Goal: Navigation & Orientation: Find specific page/section

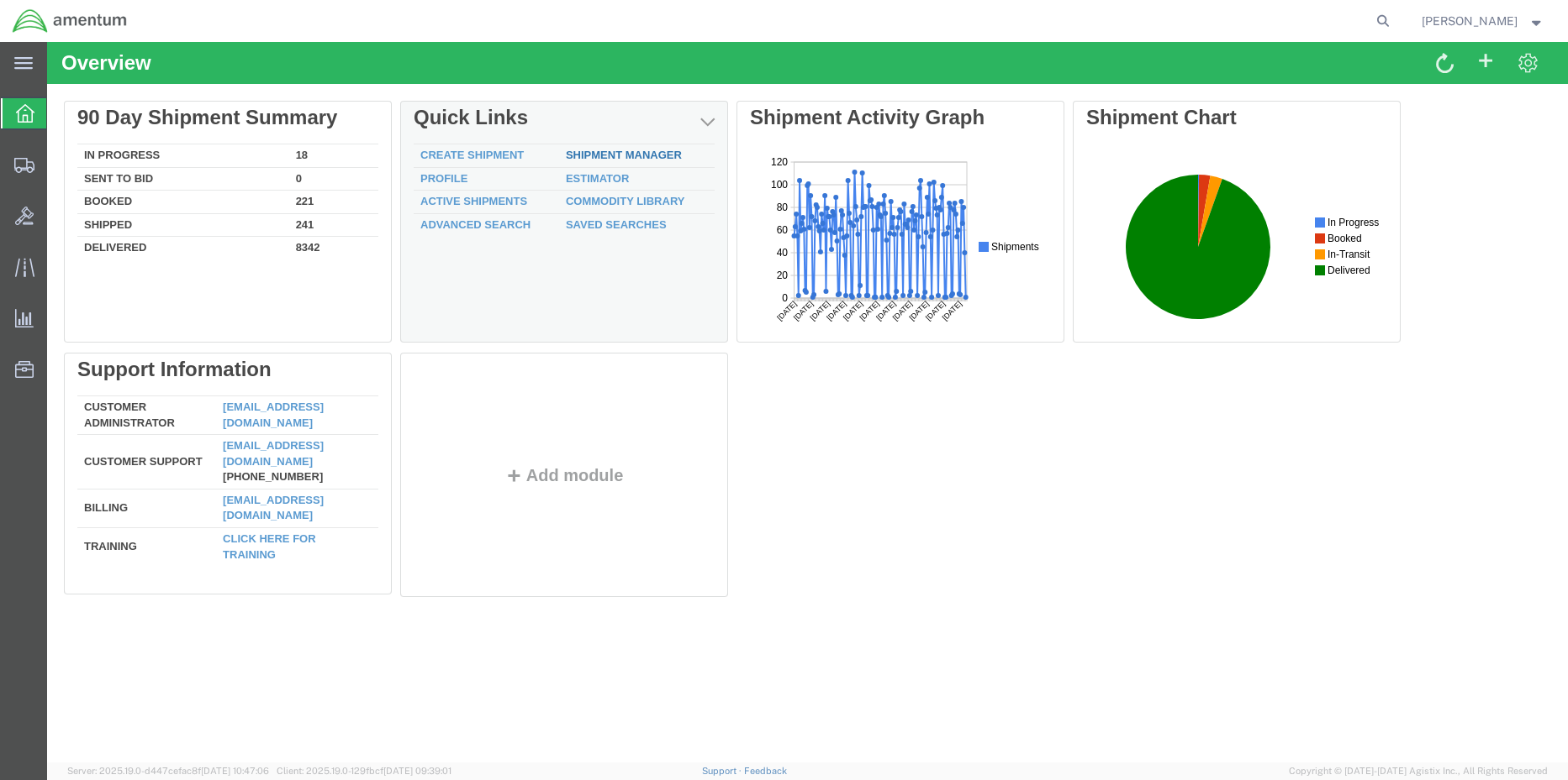
click at [630, 152] on div "Delete 90 Day Shipment Summary In Progress 18 Sent To Bid 0 Booked 221 Shipped …" at bounding box center [807, 352] width 1487 height 504
click at [630, 152] on link "Shipment Manager" at bounding box center [624, 155] width 116 height 12
